Goal: Task Accomplishment & Management: Use online tool/utility

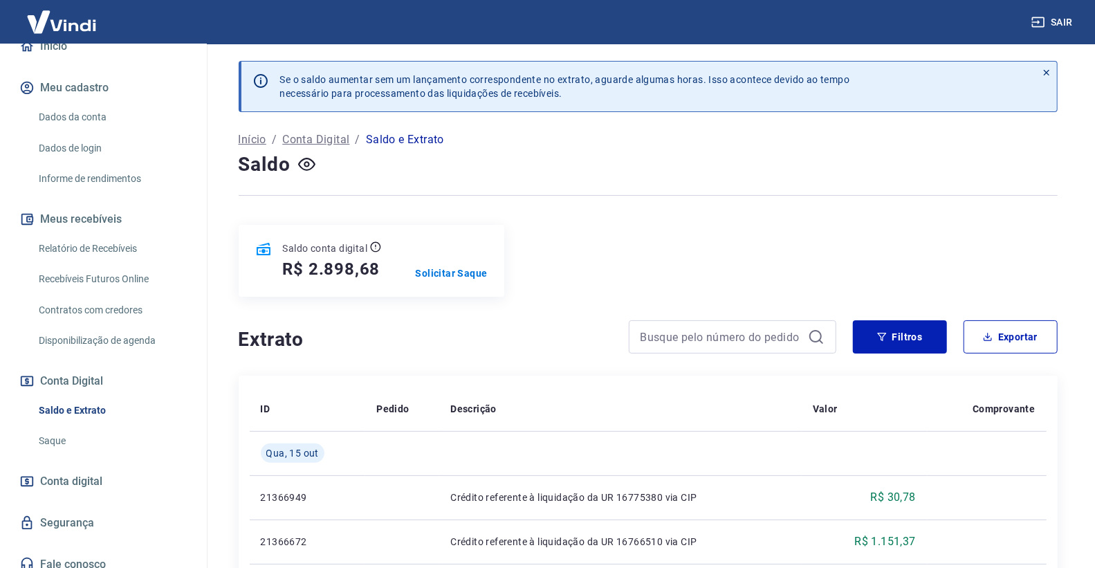
scroll to position [167, 0]
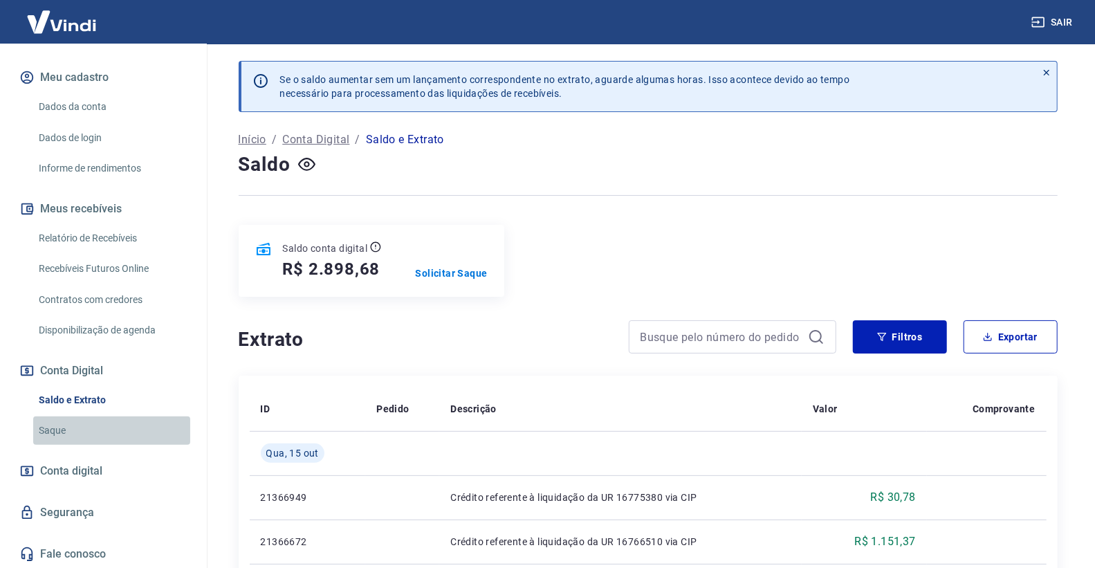
click at [128, 419] on link "Saque" at bounding box center [111, 430] width 157 height 28
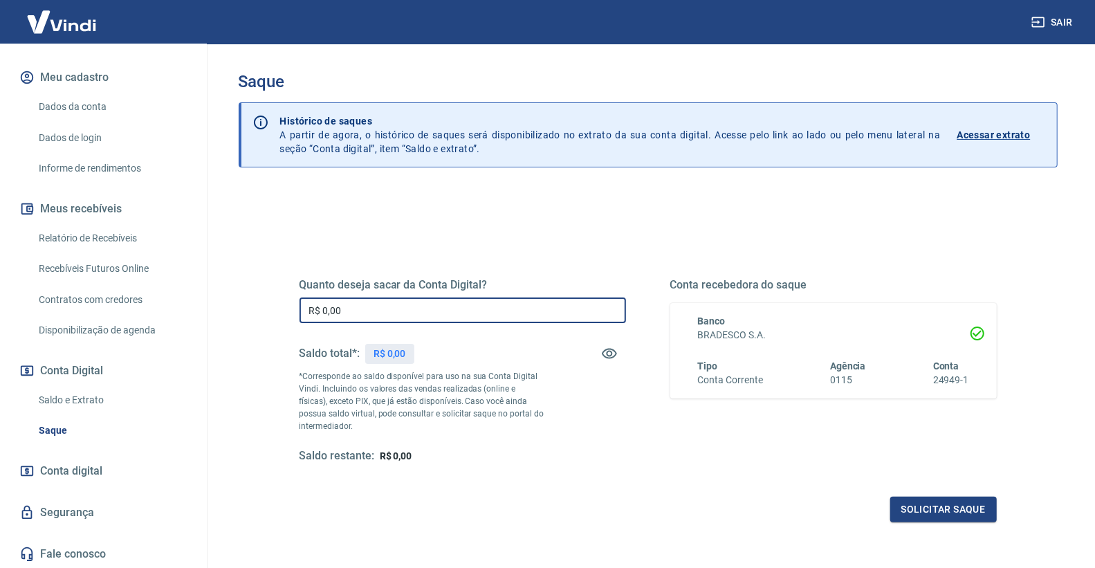
drag, startPoint x: 448, startPoint y: 312, endPoint x: 285, endPoint y: 313, distance: 163.3
click at [285, 313] on div "Quanto deseja sacar da Conta Digital? R$ 0,00 ​ Saldo total*: R$ 0,00 *Correspo…" at bounding box center [648, 378] width 731 height 322
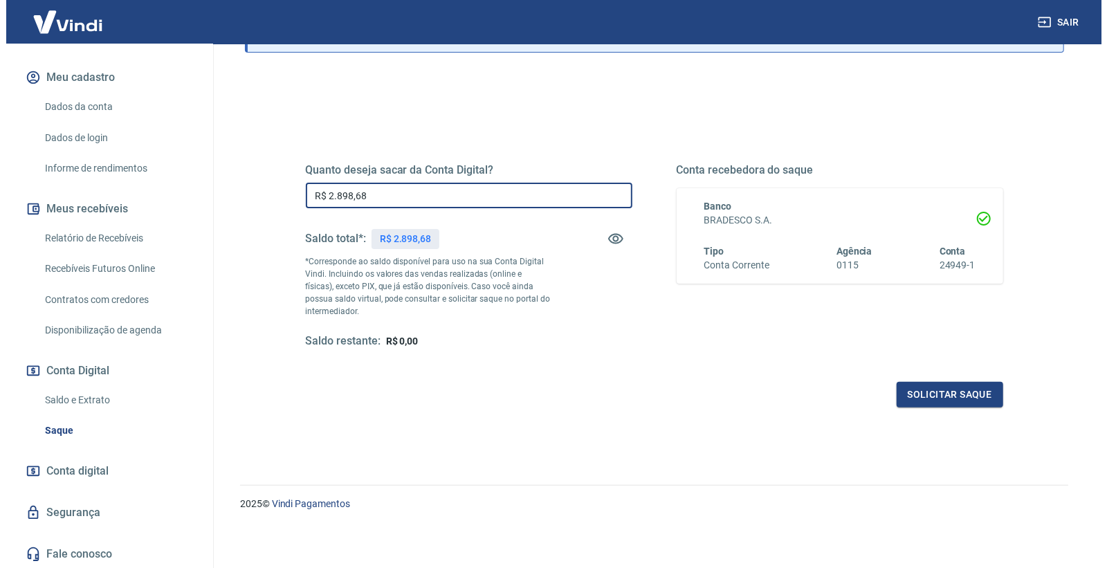
scroll to position [116, 0]
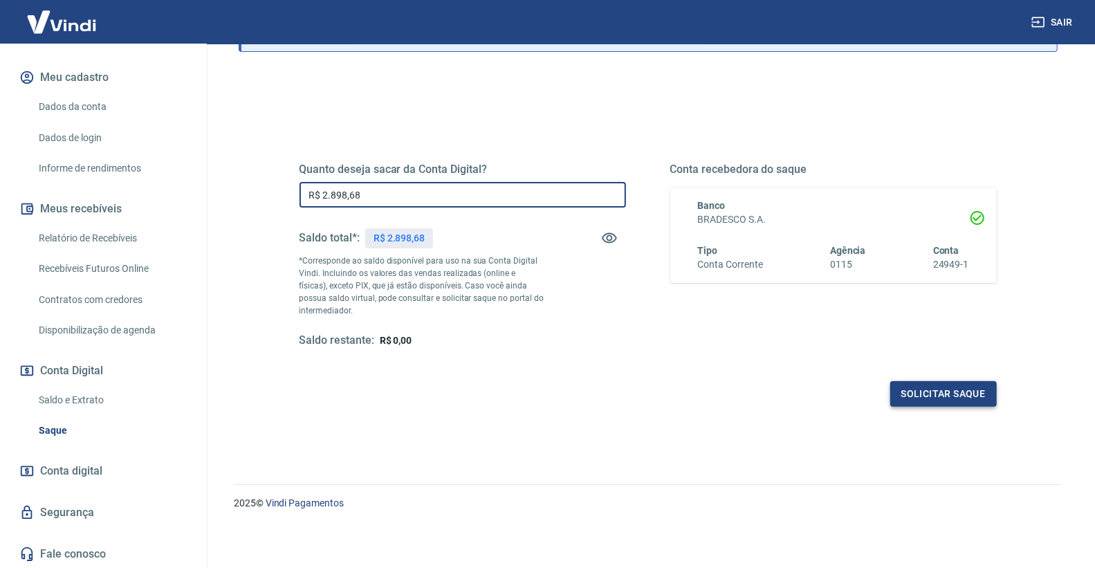
type input "R$ 2.898,68"
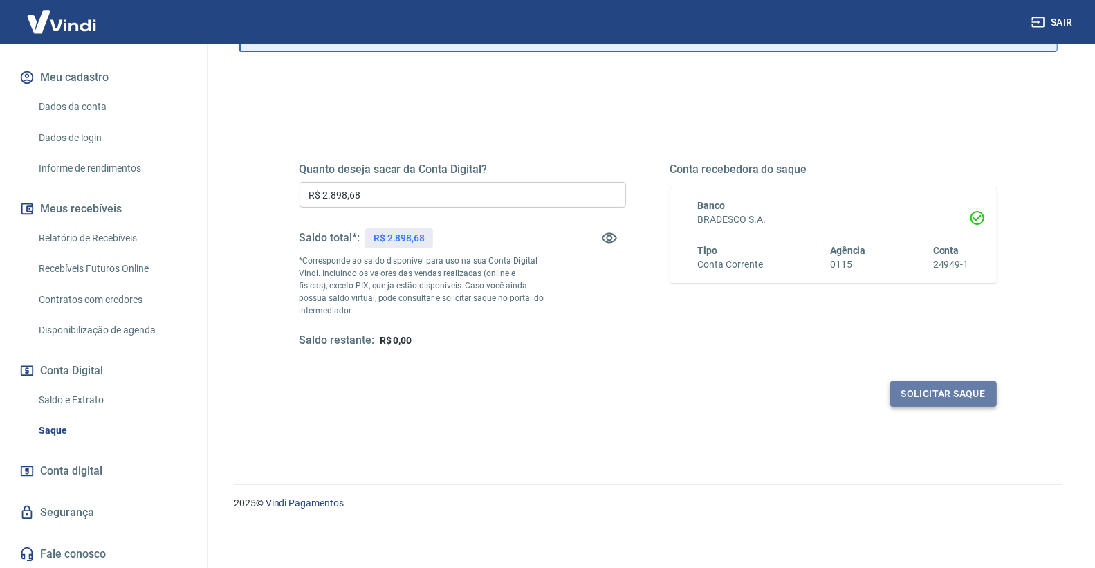
click at [941, 401] on button "Solicitar saque" at bounding box center [943, 394] width 107 height 26
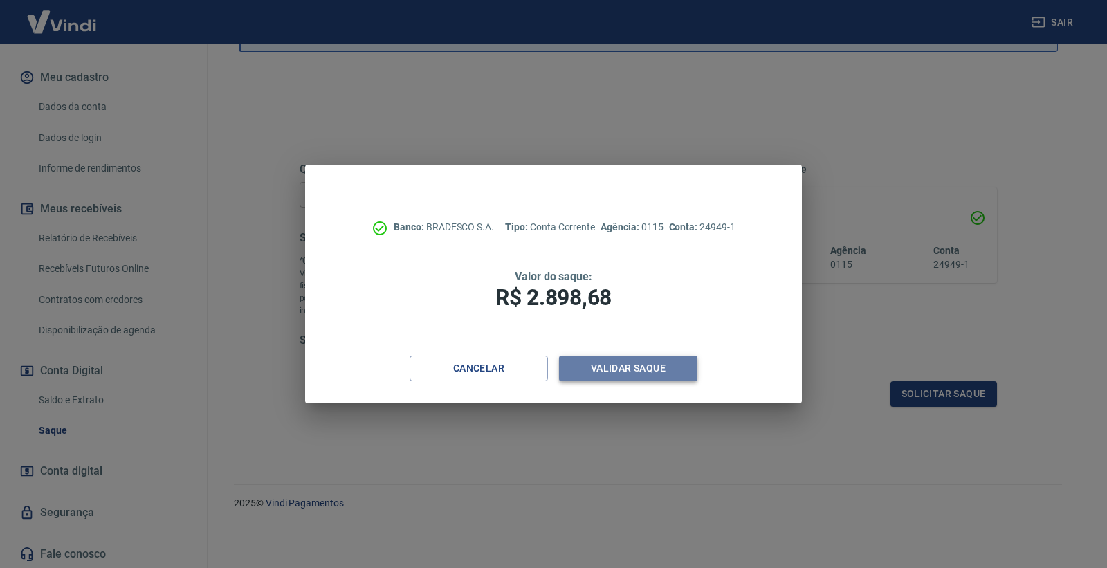
click at [637, 360] on button "Validar saque" at bounding box center [628, 369] width 138 height 26
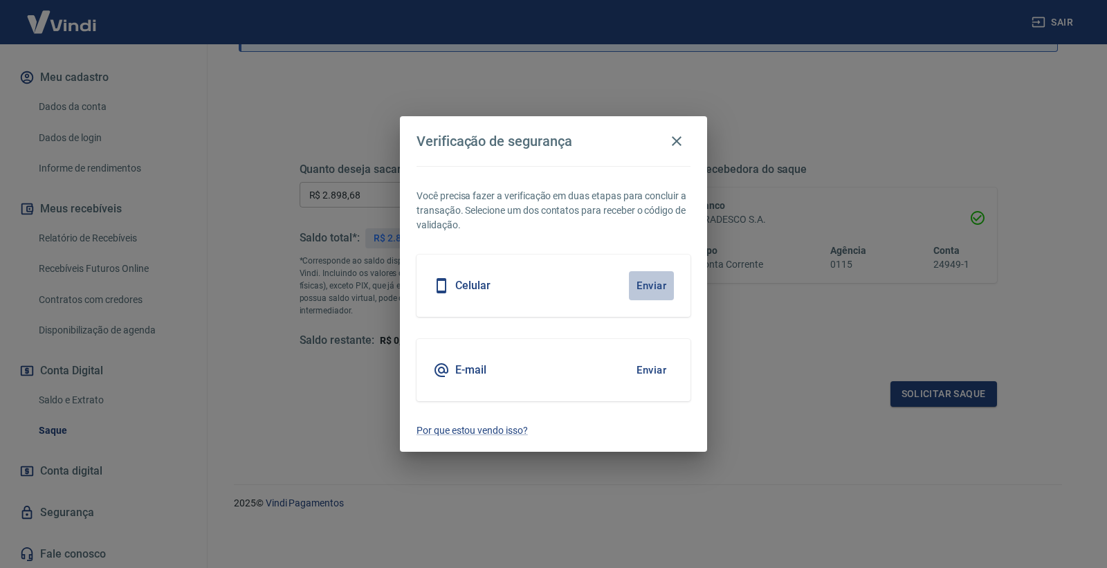
click at [651, 291] on button "Enviar" at bounding box center [651, 285] width 45 height 29
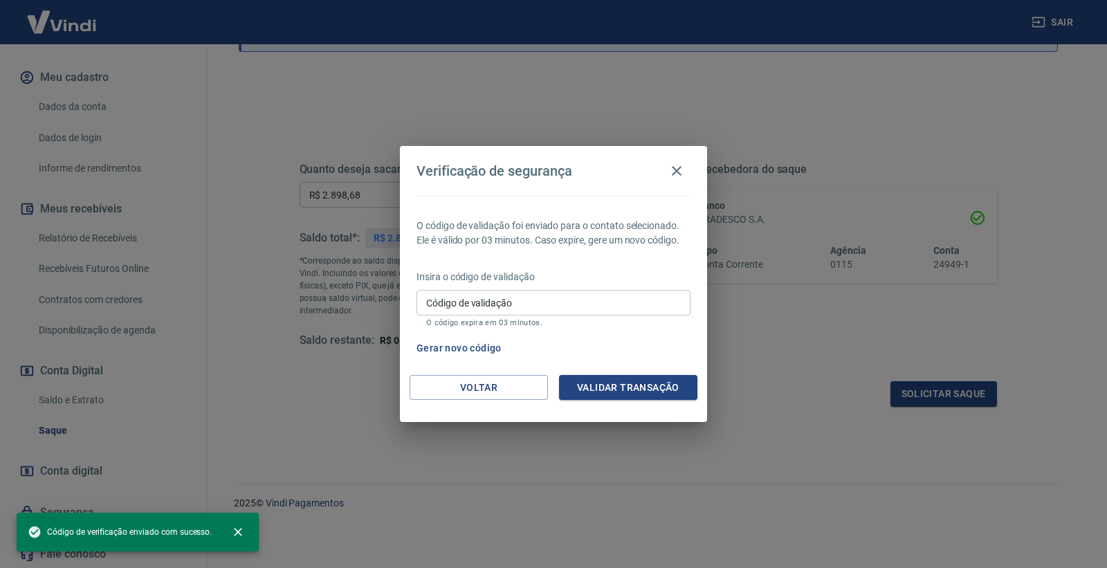
click at [623, 306] on input "Código de validação" at bounding box center [553, 303] width 274 height 26
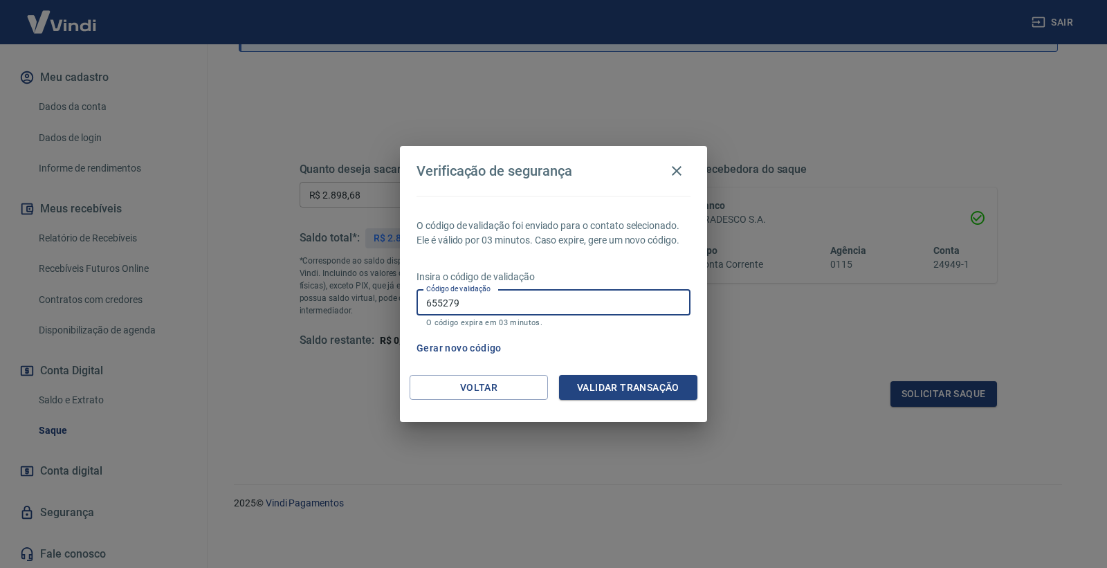
type input "655279"
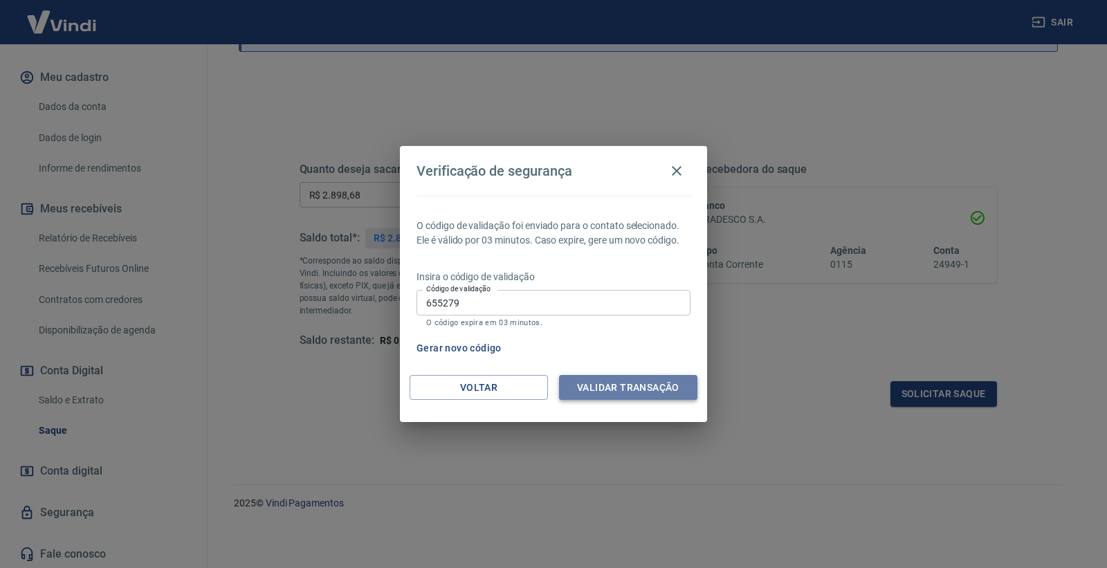
click at [666, 394] on button "Validar transação" at bounding box center [628, 388] width 138 height 26
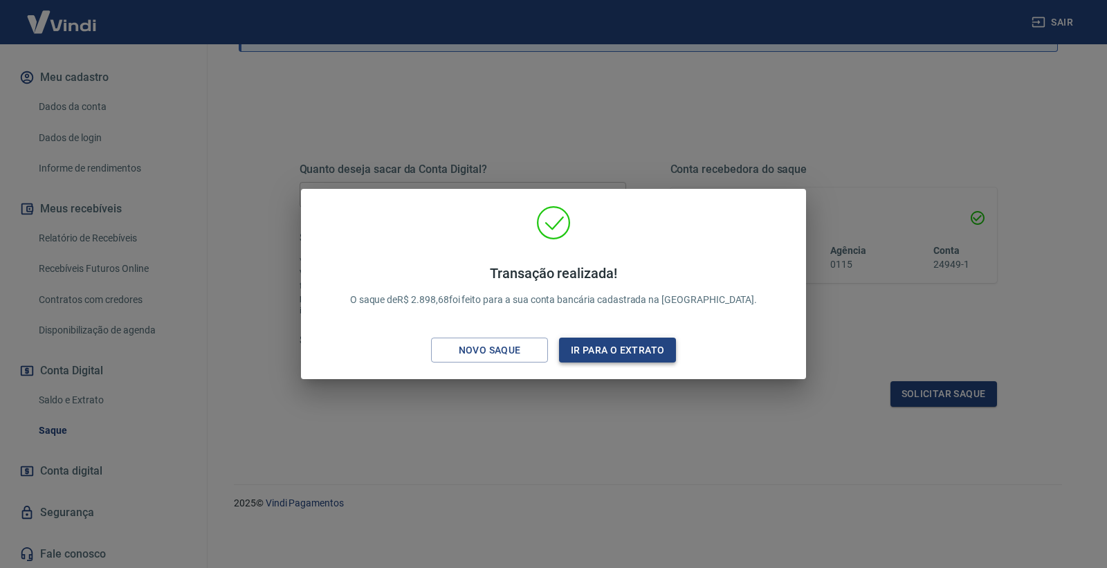
click at [654, 355] on button "Ir para o extrato" at bounding box center [617, 351] width 117 height 26
